Goal: Task Accomplishment & Management: Use online tool/utility

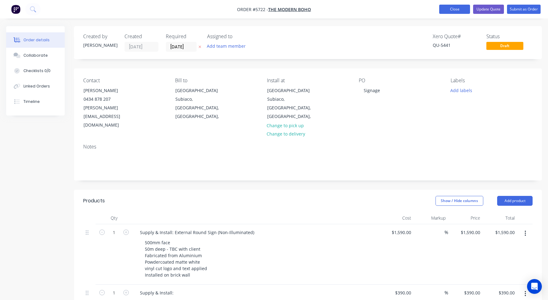
click at [455, 10] on button "Close" at bounding box center [454, 9] width 31 height 9
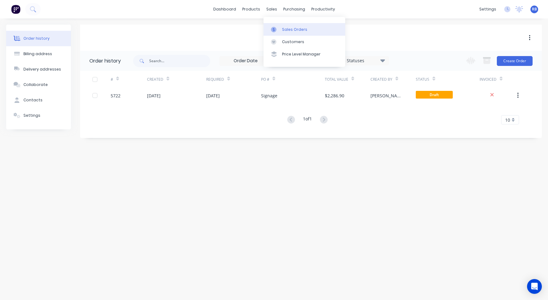
click at [294, 31] on div "Sales Orders" at bounding box center [294, 30] width 25 height 6
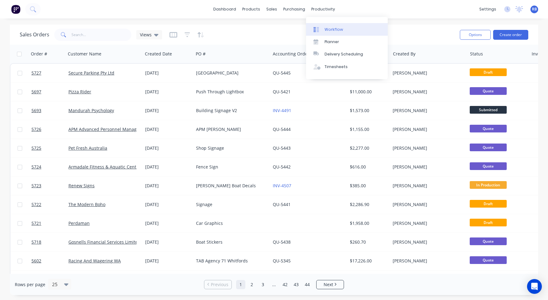
click at [339, 30] on div "Workflow" at bounding box center [334, 30] width 19 height 6
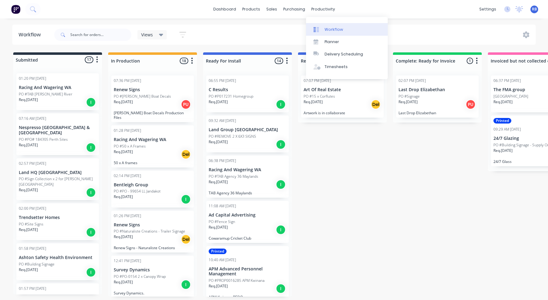
click at [331, 30] on div "Workflow" at bounding box center [334, 30] width 19 height 6
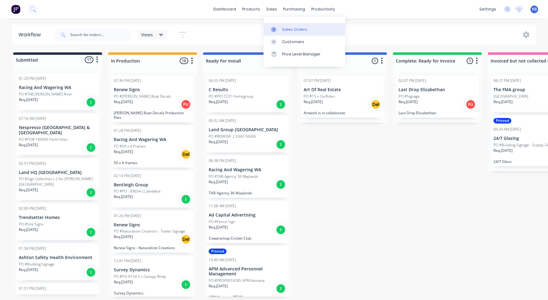
click at [290, 26] on link "Sales Orders" at bounding box center [305, 29] width 82 height 12
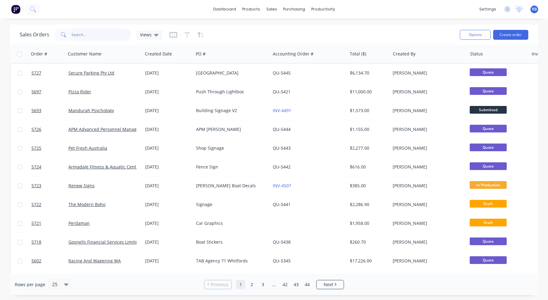
click at [92, 33] on input "text" at bounding box center [102, 35] width 60 height 12
type input "dolce"
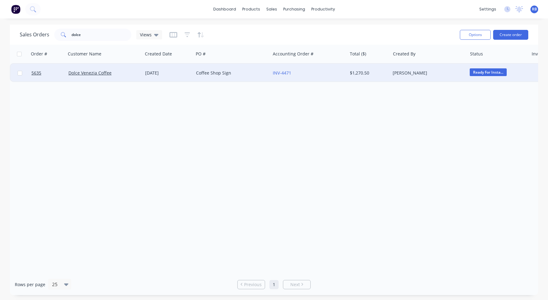
click at [247, 71] on div "Coffee Shop Sign" at bounding box center [230, 73] width 68 height 6
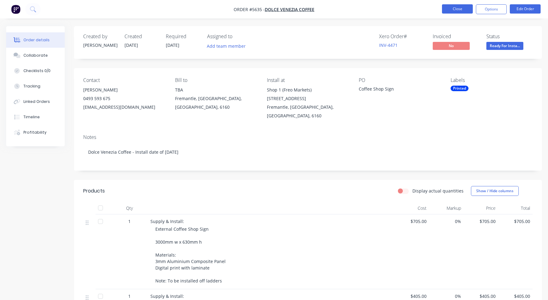
click at [446, 8] on button "Close" at bounding box center [457, 8] width 31 height 9
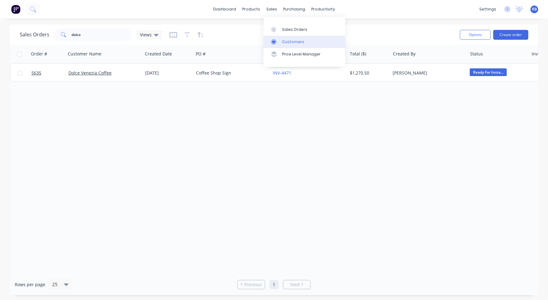
click at [290, 44] on div "Customers" at bounding box center [293, 42] width 22 height 6
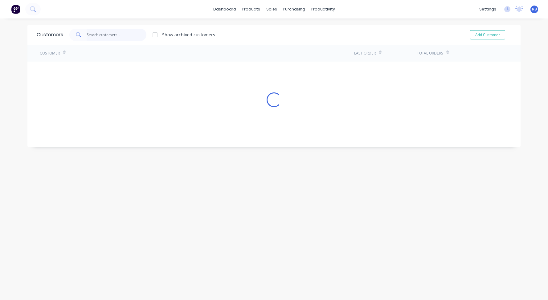
click at [100, 37] on input "text" at bounding box center [117, 35] width 60 height 12
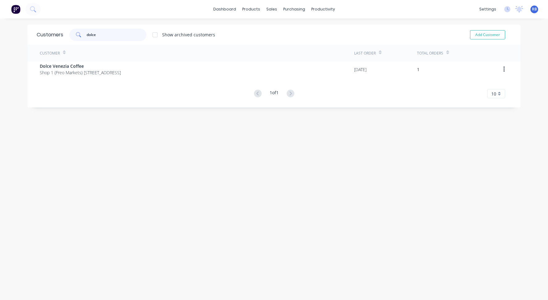
type input "dolce"
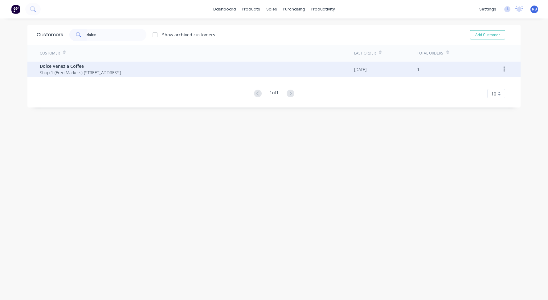
click at [84, 73] on span "Shop 1 (Freo Markets) [STREET_ADDRESS]" at bounding box center [80, 72] width 81 height 6
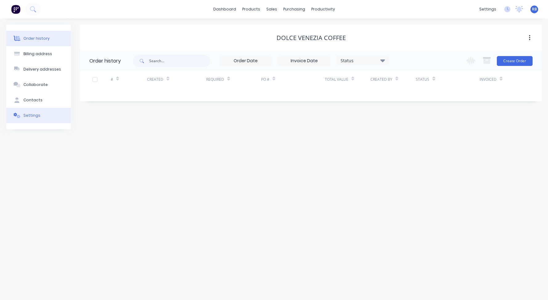
click at [48, 121] on button "Settings" at bounding box center [38, 115] width 65 height 15
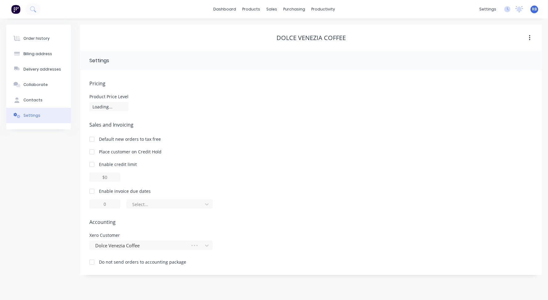
click at [91, 189] on div at bounding box center [92, 191] width 12 height 12
click at [93, 192] on div at bounding box center [92, 191] width 12 height 12
drag, startPoint x: 115, startPoint y: 203, endPoint x: 81, endPoint y: 203, distance: 33.3
click at [81, 203] on div "Pricing Product Price Level Unassigned Sales and Invoicing Default new orders t…" at bounding box center [311, 173] width 462 height 205
type input "7"
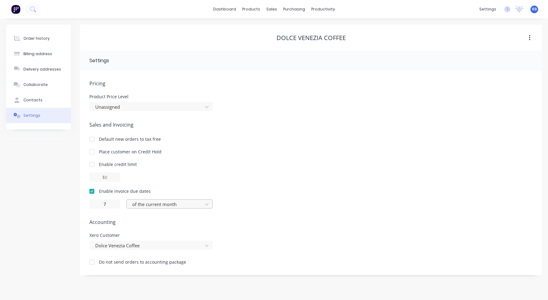
click at [150, 204] on div "of the current month" at bounding box center [165, 204] width 67 height 7
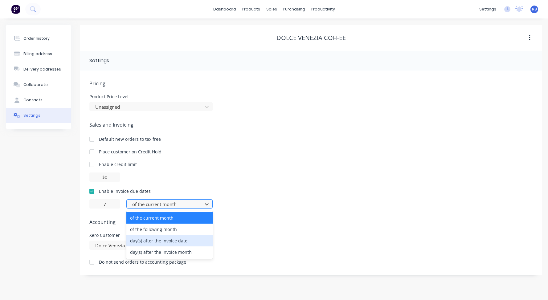
click at [145, 239] on div "day(s) after the invoice date" at bounding box center [169, 240] width 86 height 11
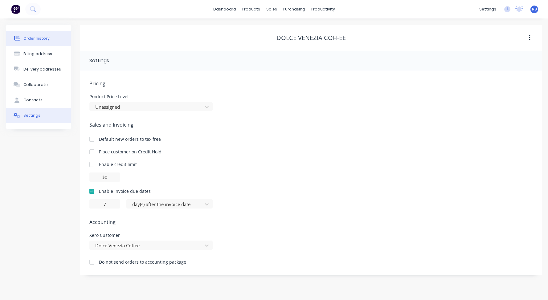
click at [38, 38] on div "Order history" at bounding box center [36, 39] width 26 height 6
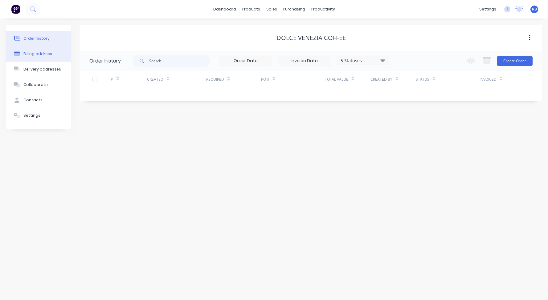
click at [39, 55] on div "Billing address" at bounding box center [37, 54] width 29 height 6
select select "AU"
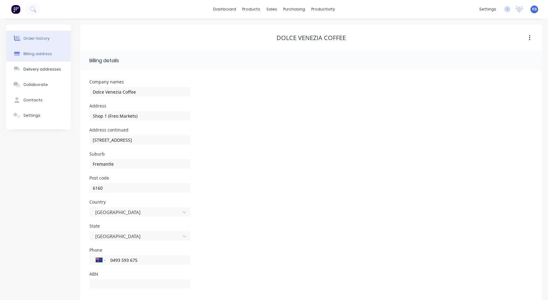
click at [38, 34] on button "Order history" at bounding box center [38, 38] width 65 height 15
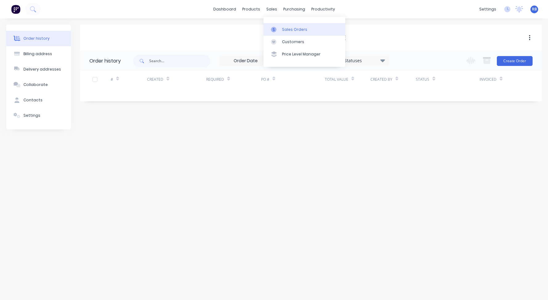
click at [291, 30] on div "Sales Orders" at bounding box center [294, 30] width 25 height 6
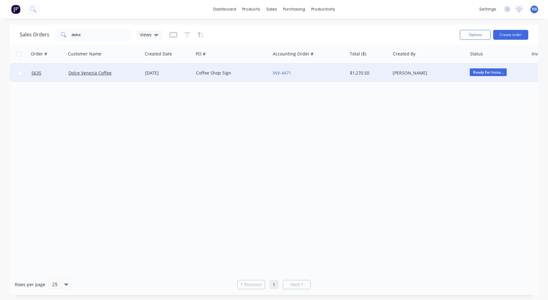
click at [122, 76] on div "Dolce Venezia Coffee" at bounding box center [102, 73] width 68 height 6
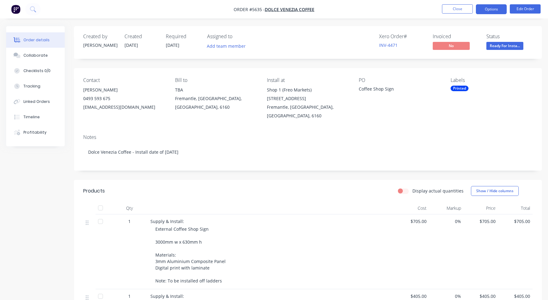
click at [491, 9] on button "Options" at bounding box center [491, 9] width 31 height 10
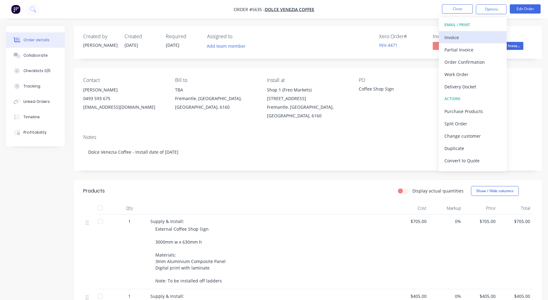
click at [453, 36] on div "Invoice" at bounding box center [473, 37] width 57 height 9
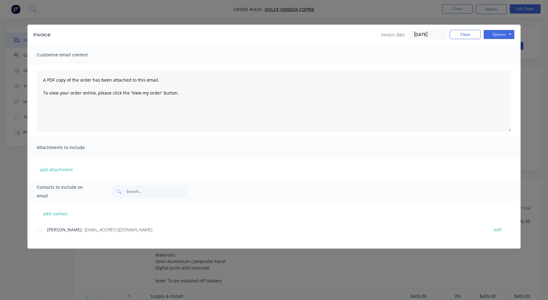
click at [39, 229] on div at bounding box center [39, 230] width 12 height 12
click at [508, 33] on button "Options" at bounding box center [499, 34] width 31 height 9
click at [497, 65] on button "Email" at bounding box center [503, 66] width 39 height 10
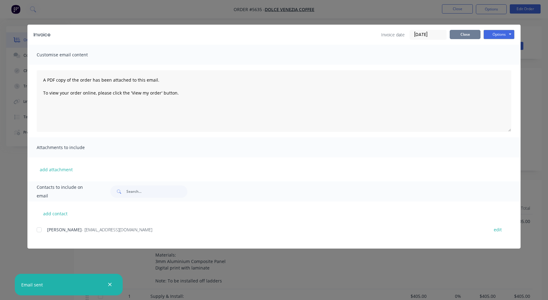
click at [457, 33] on button "Close" at bounding box center [465, 34] width 31 height 9
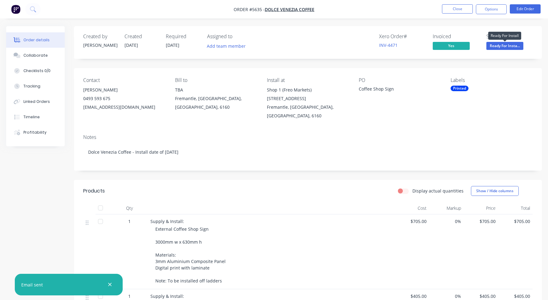
click at [500, 43] on span "Ready For Insta..." at bounding box center [505, 46] width 37 height 8
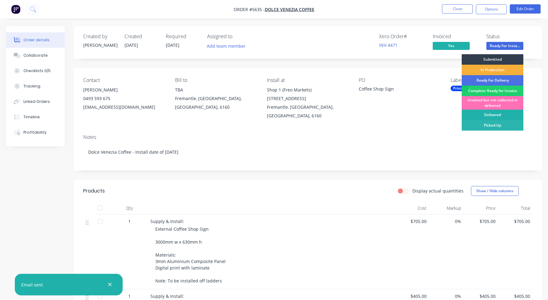
click at [481, 116] on div "Delivered" at bounding box center [493, 115] width 62 height 10
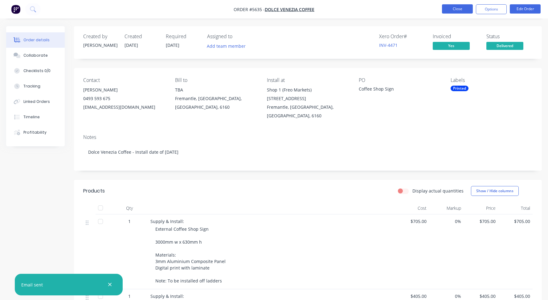
click at [463, 10] on button "Close" at bounding box center [457, 8] width 31 height 9
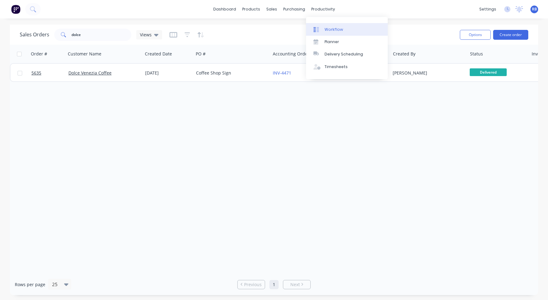
click at [328, 25] on link "Workflow" at bounding box center [347, 29] width 82 height 12
